Goal: Answer question/provide support: Share knowledge or assist other users

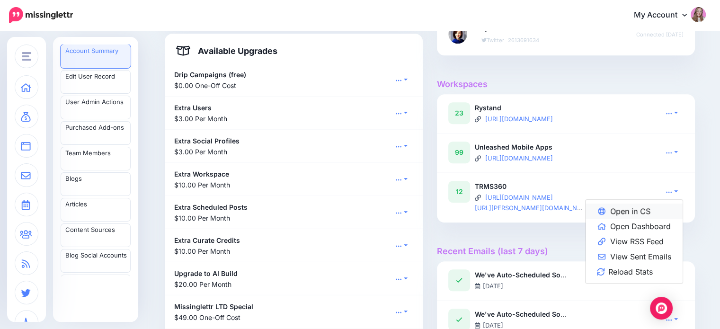
scroll to position [677, 0]
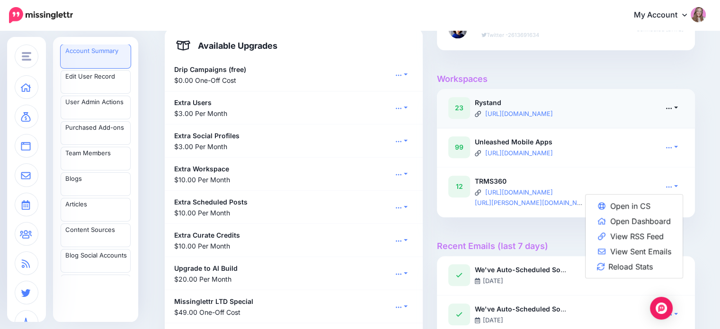
click at [675, 110] on link at bounding box center [672, 108] width 24 height 14
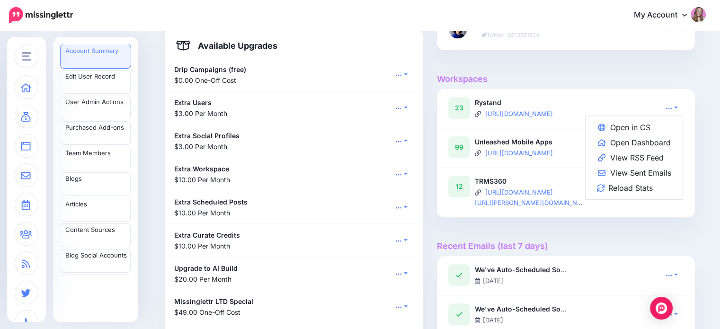
click at [626, 71] on div at bounding box center [566, 68] width 258 height 12
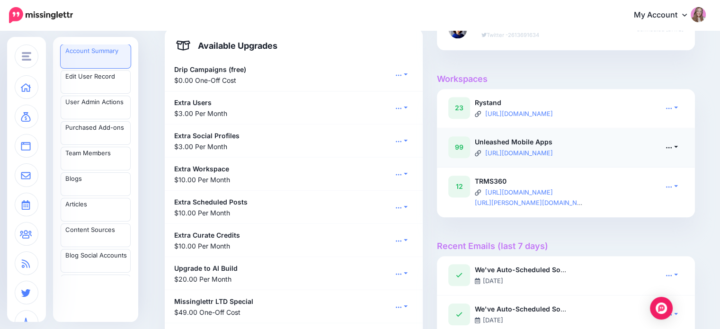
click at [672, 146] on icon at bounding box center [668, 147] width 7 height 7
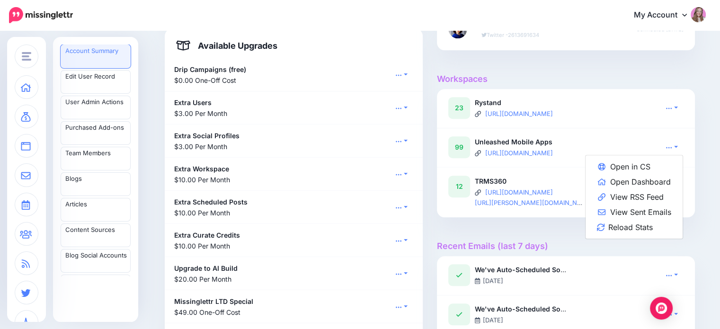
click at [633, 81] on h4 "Workspaces" at bounding box center [566, 79] width 258 height 10
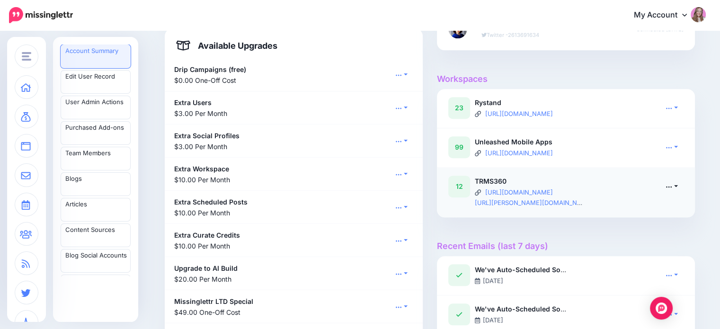
click at [679, 185] on link at bounding box center [672, 186] width 24 height 14
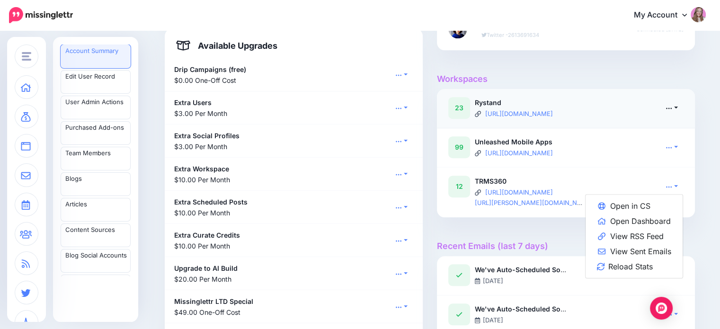
click at [666, 105] on link at bounding box center [672, 108] width 24 height 14
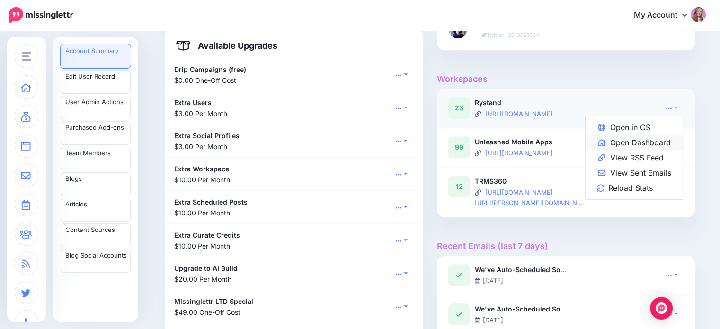
click at [644, 143] on link "Open Dashboard" at bounding box center [633, 142] width 97 height 15
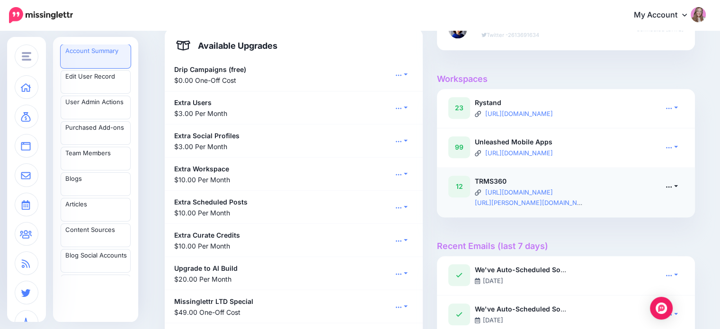
click at [670, 190] on link at bounding box center [672, 186] width 24 height 14
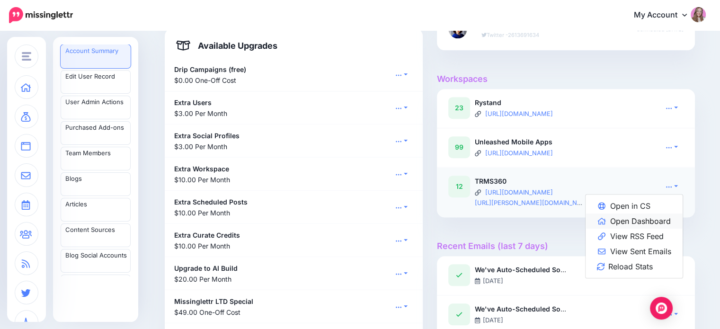
click at [662, 218] on link "Open Dashboard" at bounding box center [633, 220] width 97 height 15
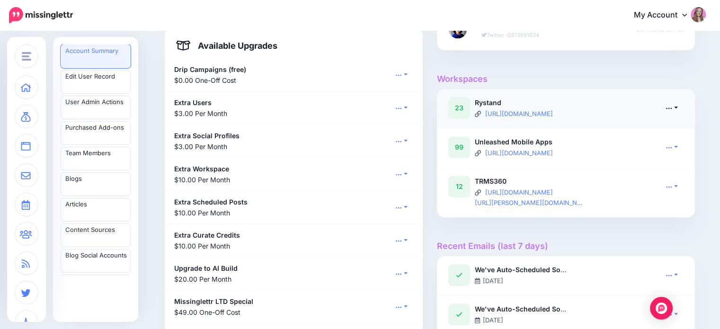
click at [670, 106] on icon at bounding box center [668, 108] width 7 height 7
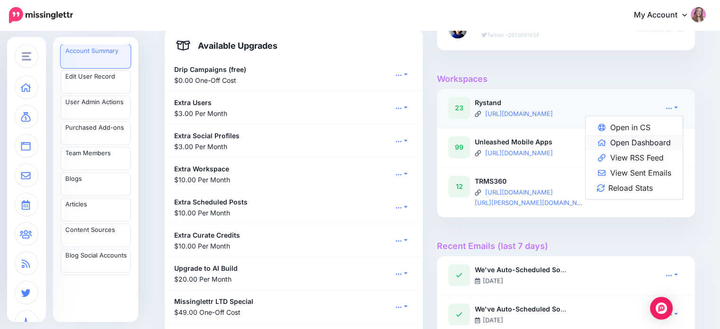
click at [664, 140] on link "Open Dashboard" at bounding box center [633, 142] width 97 height 15
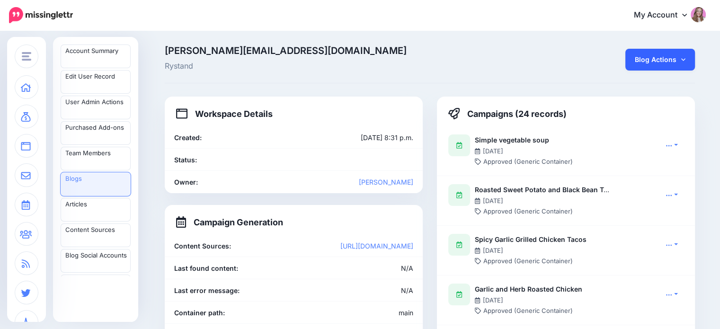
click at [655, 59] on link "Blog Actions" at bounding box center [660, 60] width 70 height 22
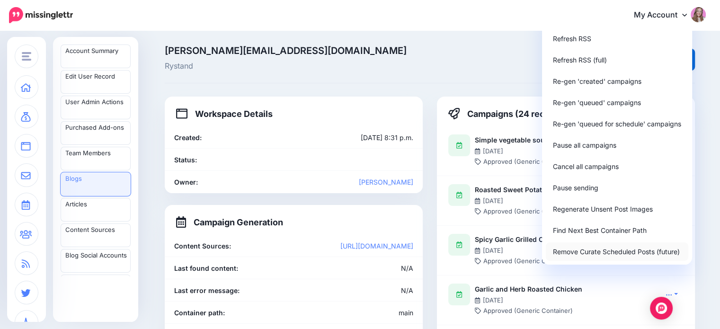
click at [623, 252] on link "Remove Curate Scheduled Posts (future)" at bounding box center [617, 251] width 142 height 18
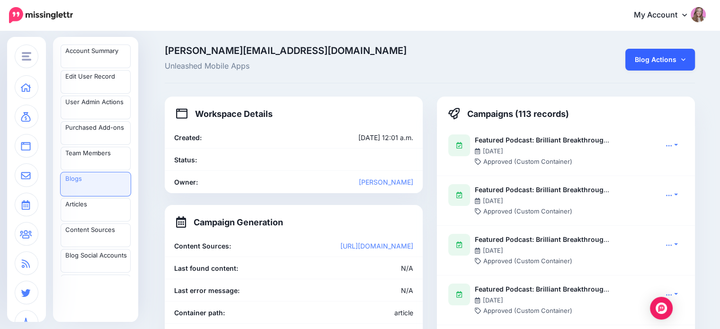
click at [643, 55] on link "Blog Actions" at bounding box center [660, 60] width 70 height 22
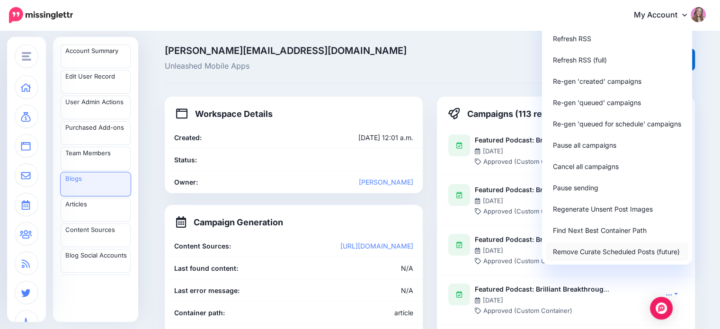
click at [607, 257] on link "Remove Curate Scheduled Posts (future)" at bounding box center [617, 251] width 142 height 18
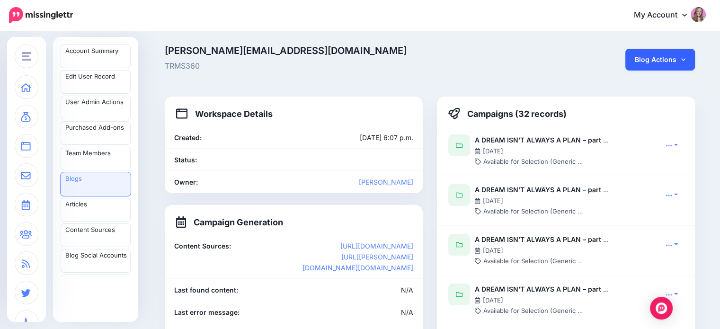
click at [674, 68] on link "Blog Actions" at bounding box center [660, 60] width 70 height 22
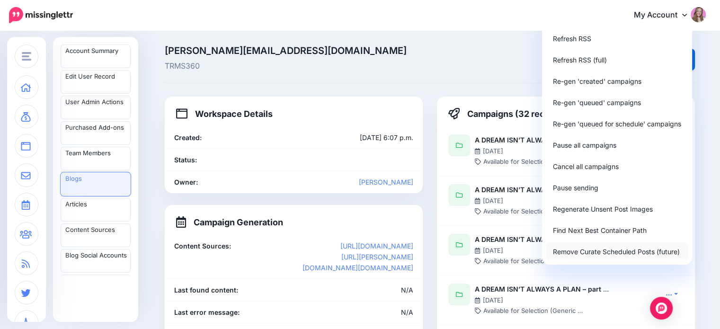
click at [623, 252] on link "Remove Curate Scheduled Posts (future)" at bounding box center [617, 251] width 142 height 18
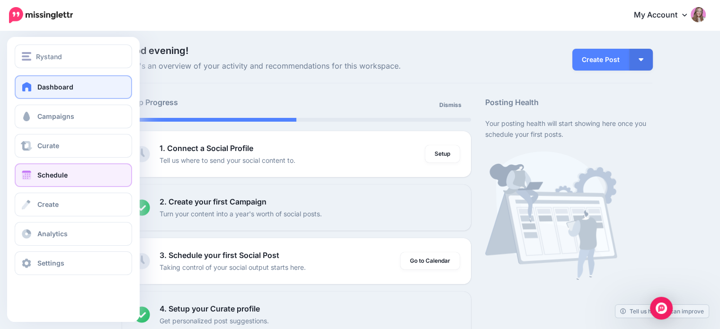
click at [61, 181] on link "Schedule" at bounding box center [73, 175] width 117 height 24
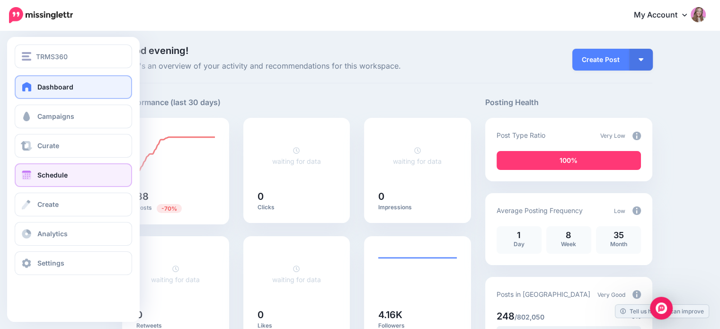
click at [39, 173] on span "Schedule" at bounding box center [52, 175] width 30 height 8
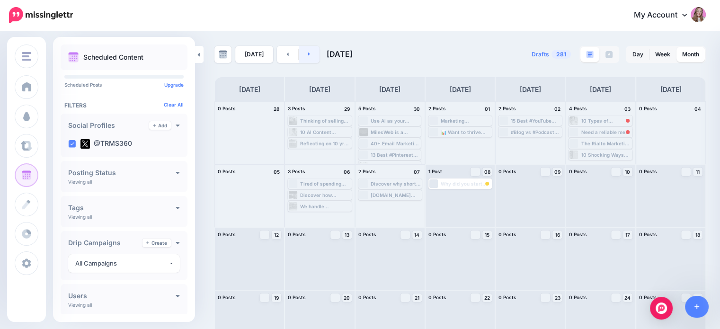
click at [310, 54] on link at bounding box center [309, 54] width 21 height 17
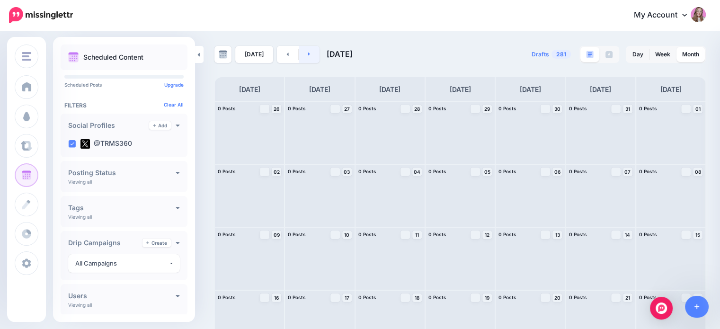
click at [310, 54] on link at bounding box center [309, 54] width 21 height 17
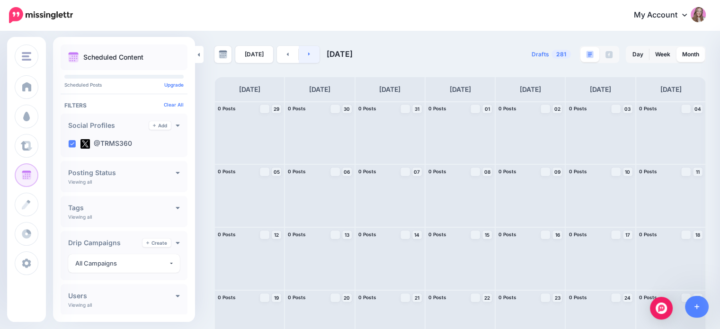
click at [310, 54] on link at bounding box center [309, 54] width 21 height 17
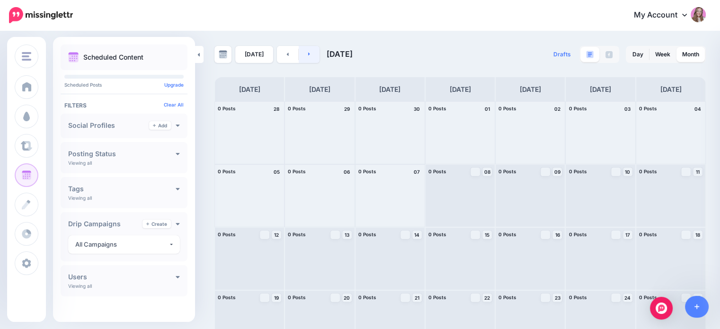
click at [308, 55] on icon at bounding box center [309, 54] width 2 height 3
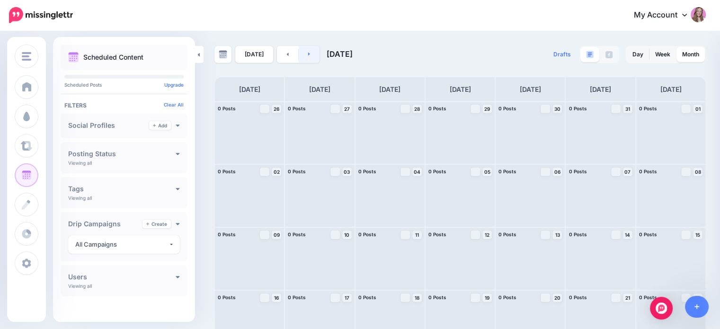
click at [308, 55] on icon at bounding box center [309, 54] width 2 height 3
click at [313, 58] on link at bounding box center [309, 54] width 21 height 17
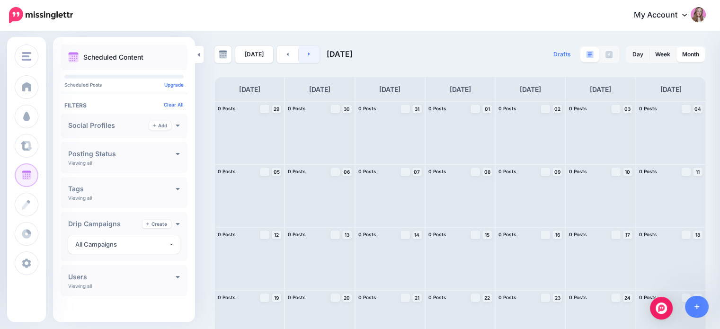
click at [313, 58] on link at bounding box center [309, 54] width 21 height 17
click at [315, 56] on link at bounding box center [309, 54] width 21 height 17
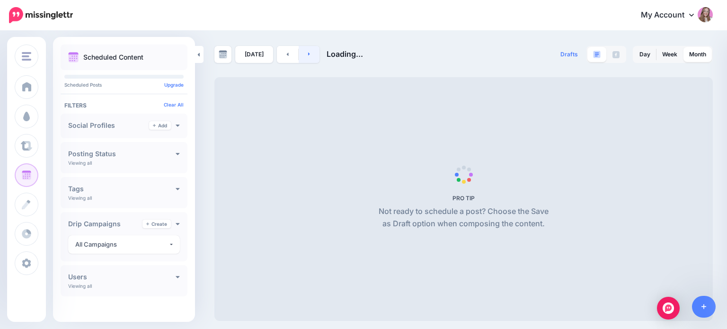
click at [309, 53] on link at bounding box center [309, 54] width 21 height 17
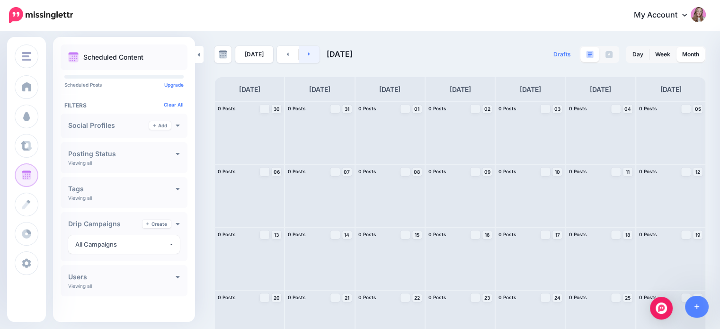
click at [309, 53] on link at bounding box center [309, 54] width 21 height 17
